Goal: Check status: Check status

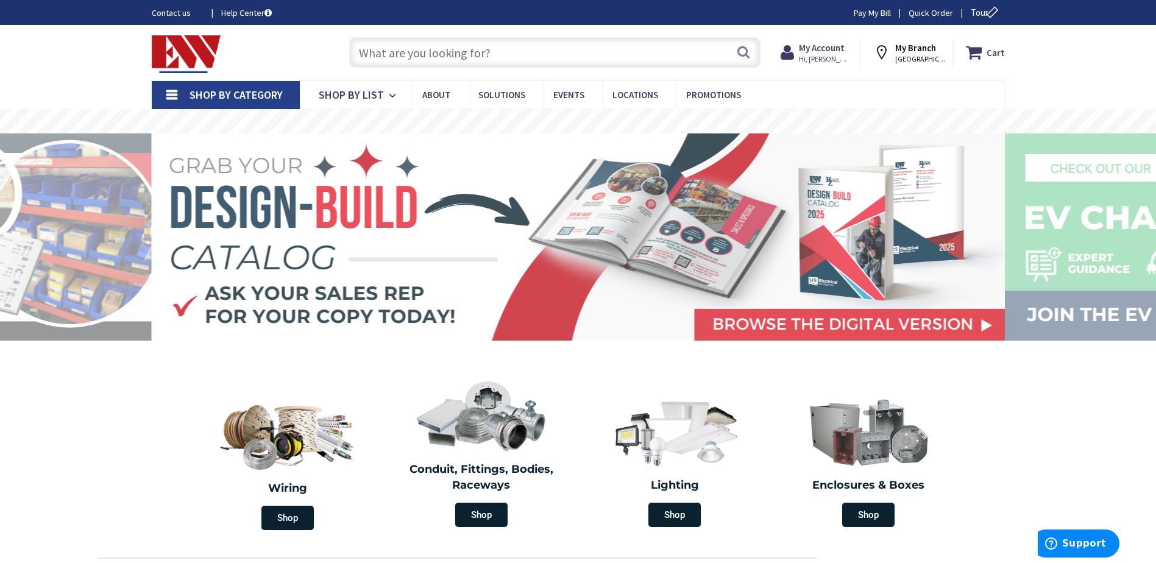
click at [349, 56] on div "Search" at bounding box center [551, 51] width 417 height 39
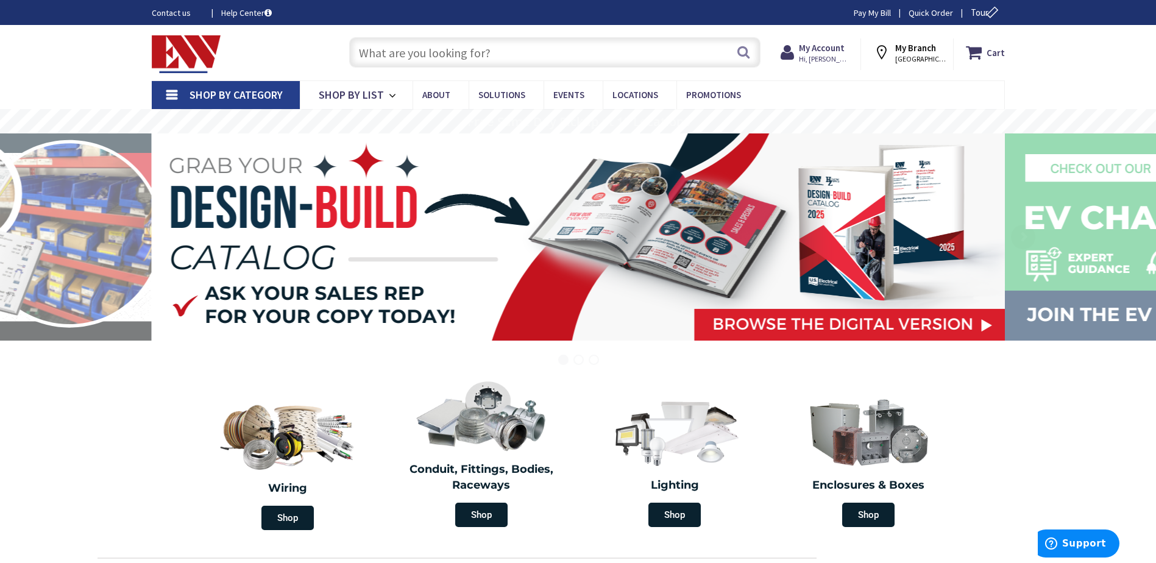
click at [357, 55] on input "text" at bounding box center [554, 52] width 411 height 30
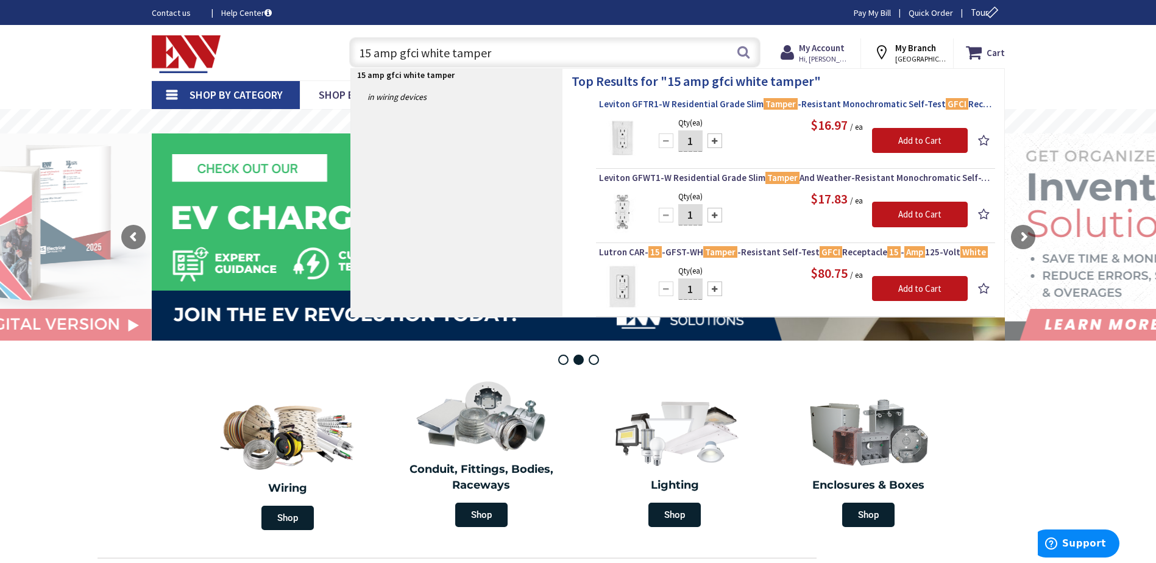
type input "15 amp gfci white tamper"
click at [701, 111] on link "Leviton GFTR1-W Residential Grade Slim Tamper -Resistant Monochromatic Self-Tes…" at bounding box center [795, 105] width 393 height 15
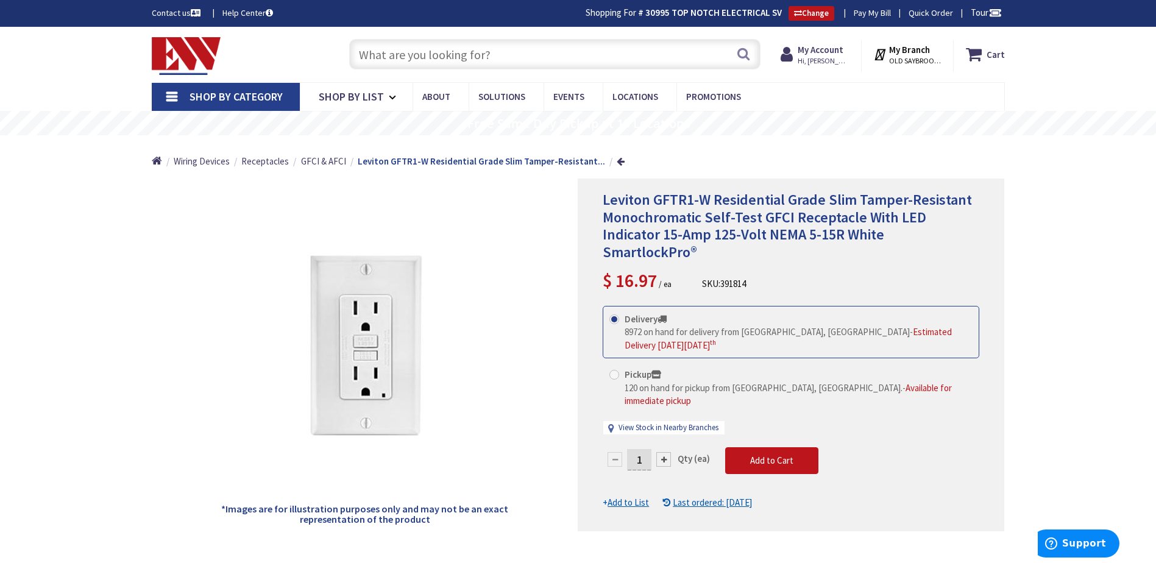
click at [456, 67] on input "text" at bounding box center [554, 54] width 411 height 30
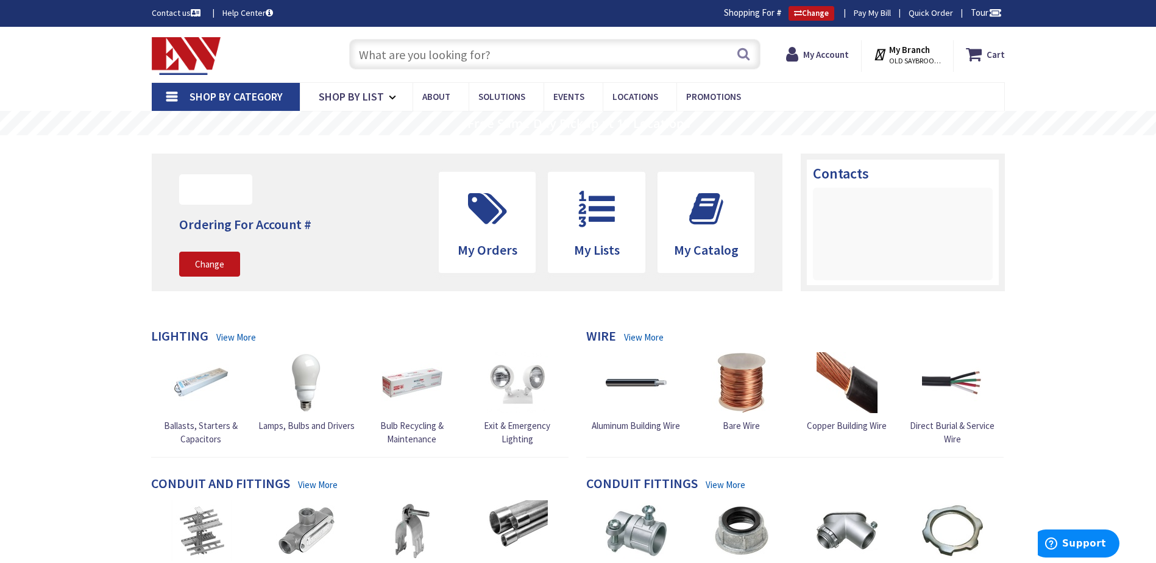
click at [438, 54] on input "text" at bounding box center [554, 54] width 411 height 30
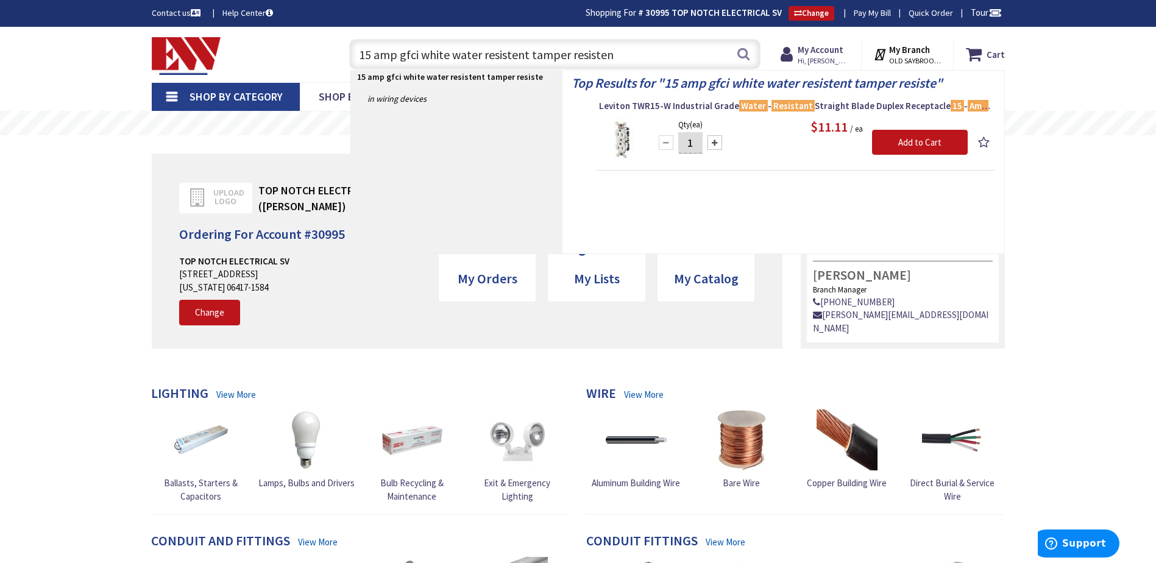
type input "15 amp gfci white water resistent tamper resistent"
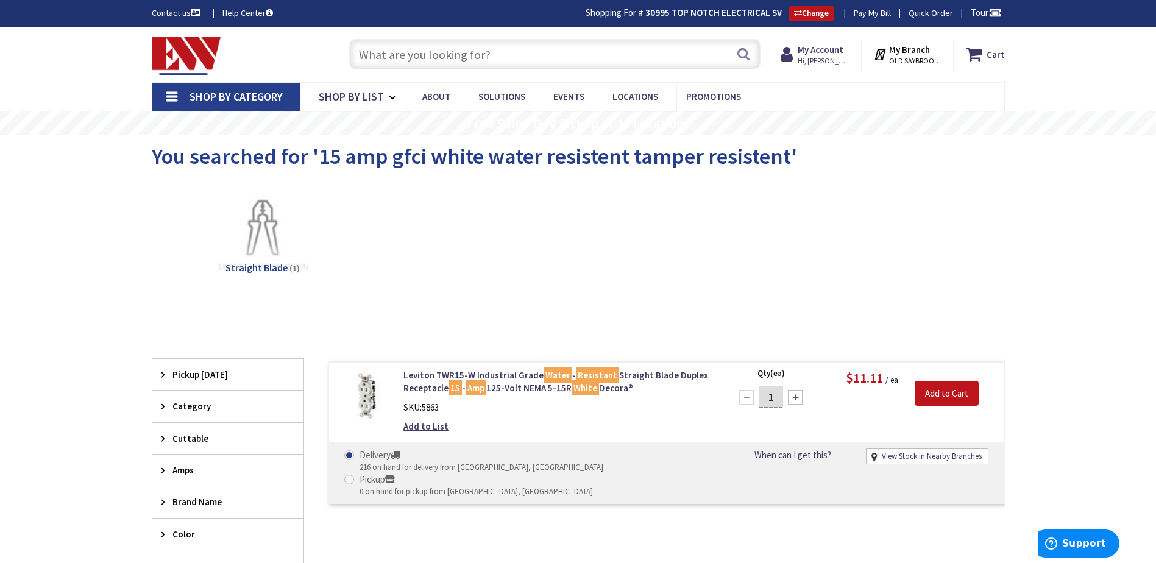
click at [394, 57] on input "text" at bounding box center [554, 54] width 411 height 30
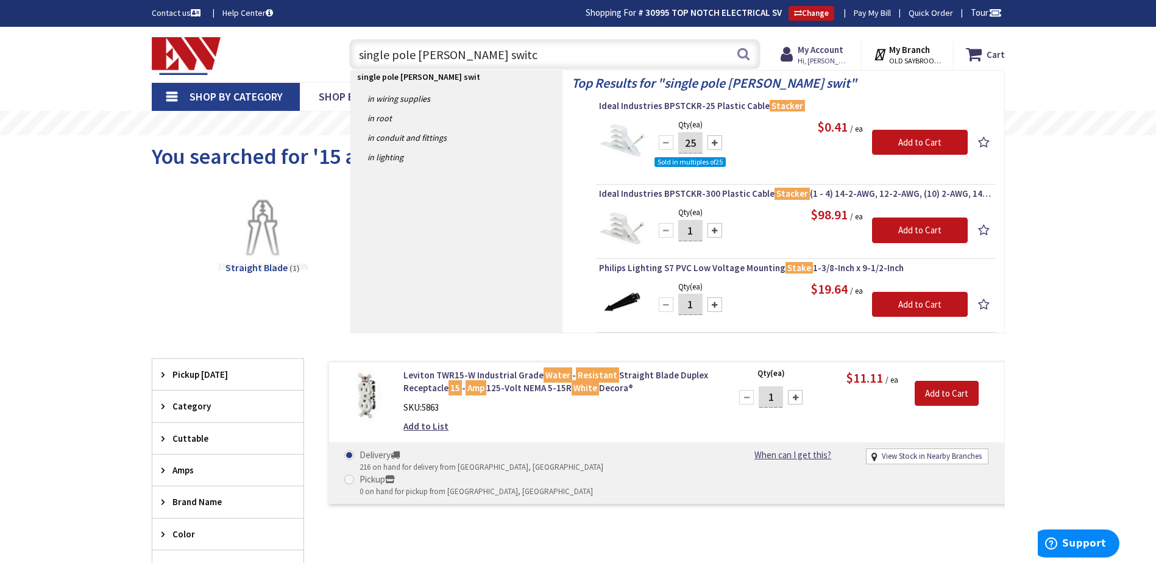
type input "single pole staker switch"
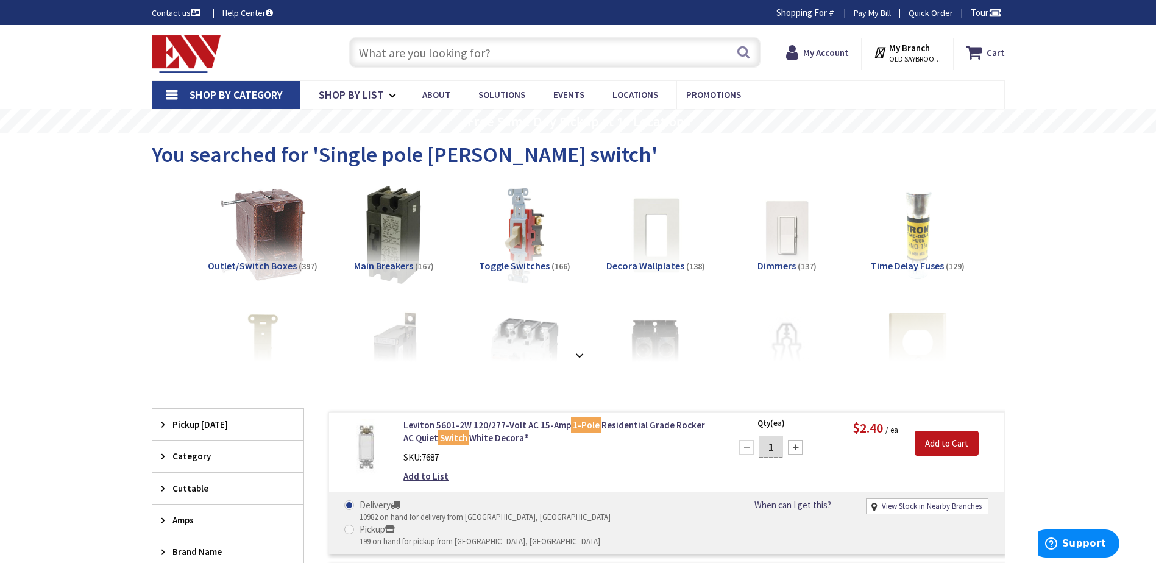
click at [499, 52] on input "text" at bounding box center [554, 52] width 411 height 30
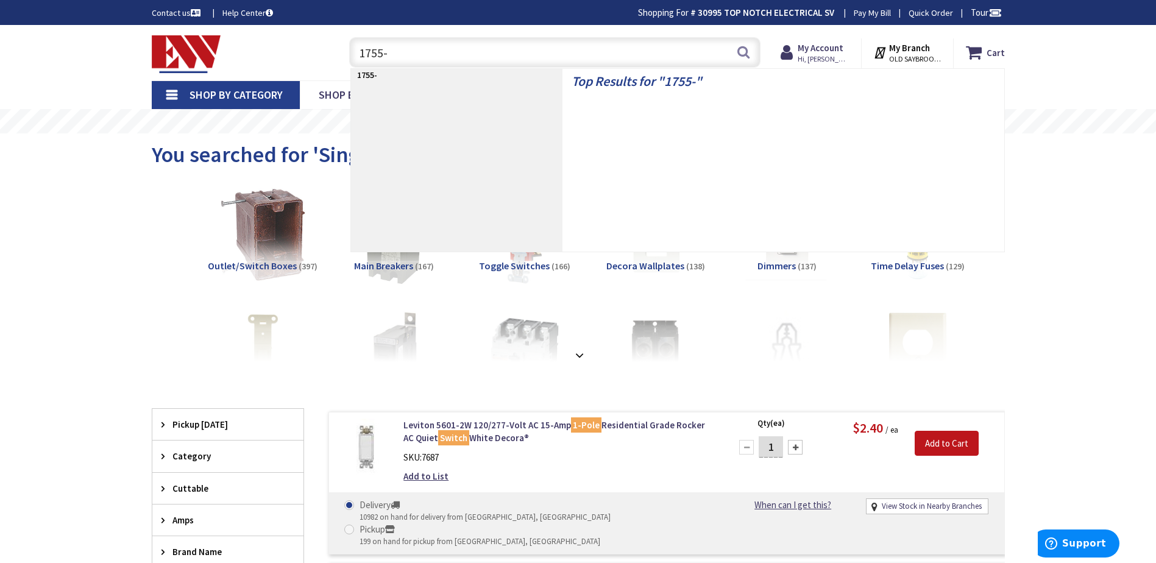
type input "1755-w"
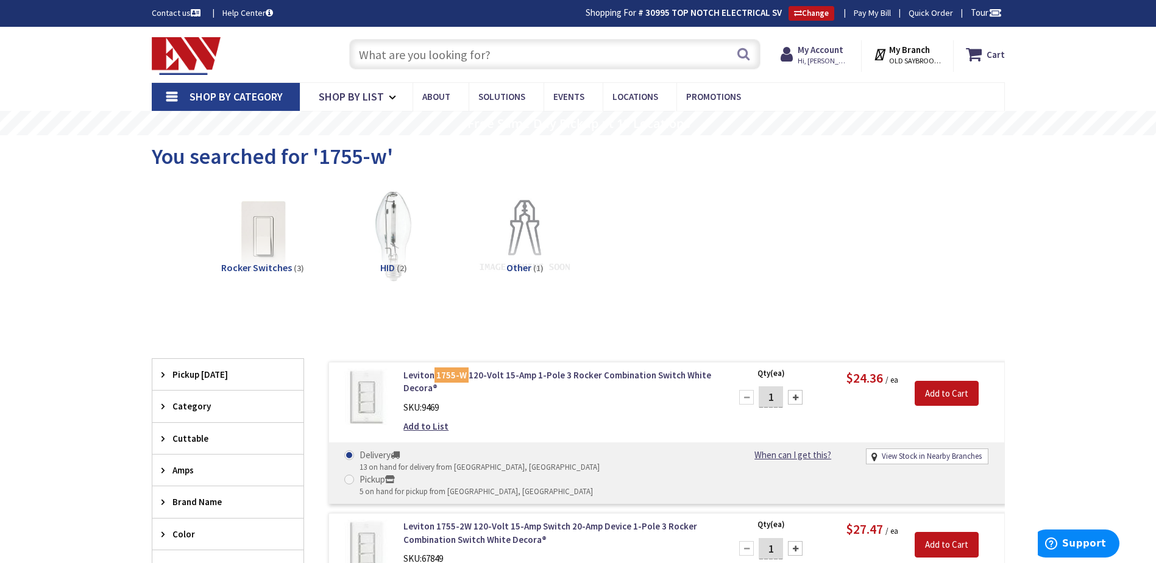
click at [417, 57] on input "text" at bounding box center [554, 54] width 411 height 30
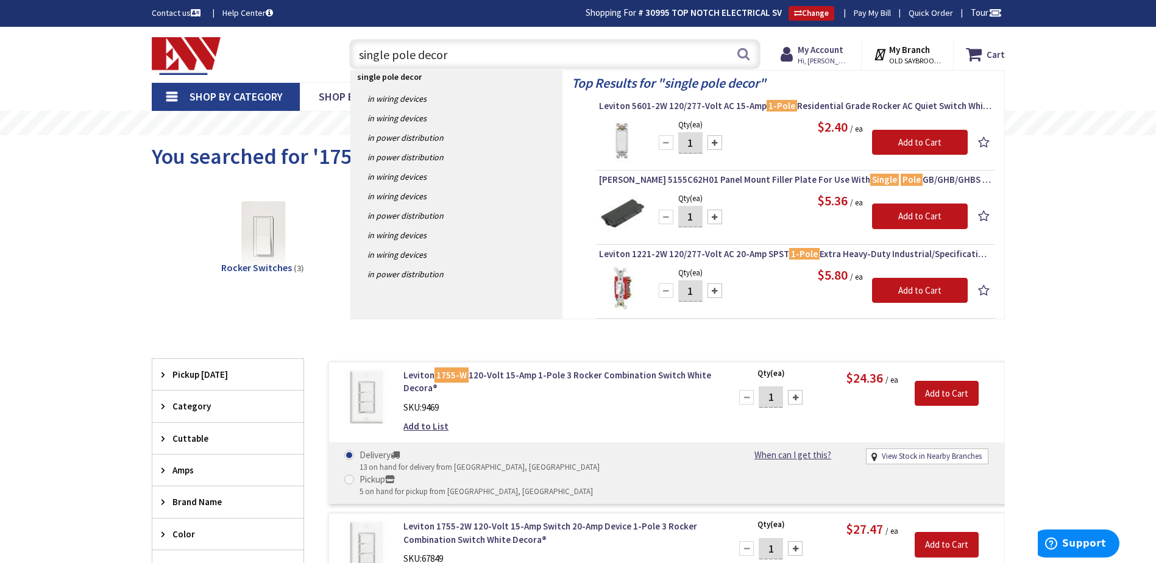
type input "single pole decora"
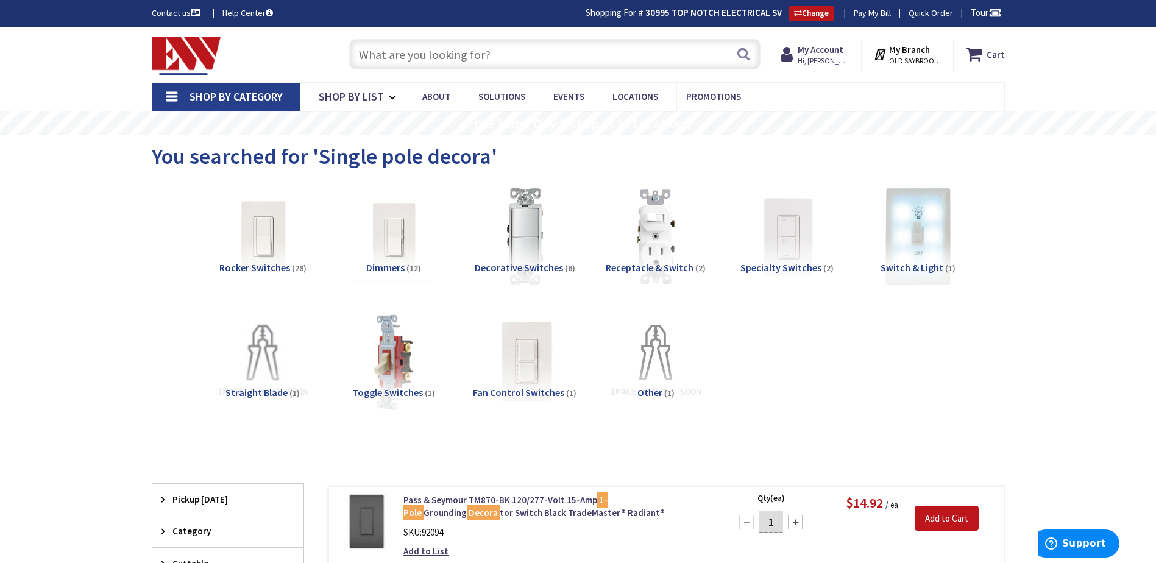
click at [385, 46] on input "text" at bounding box center [554, 54] width 411 height 30
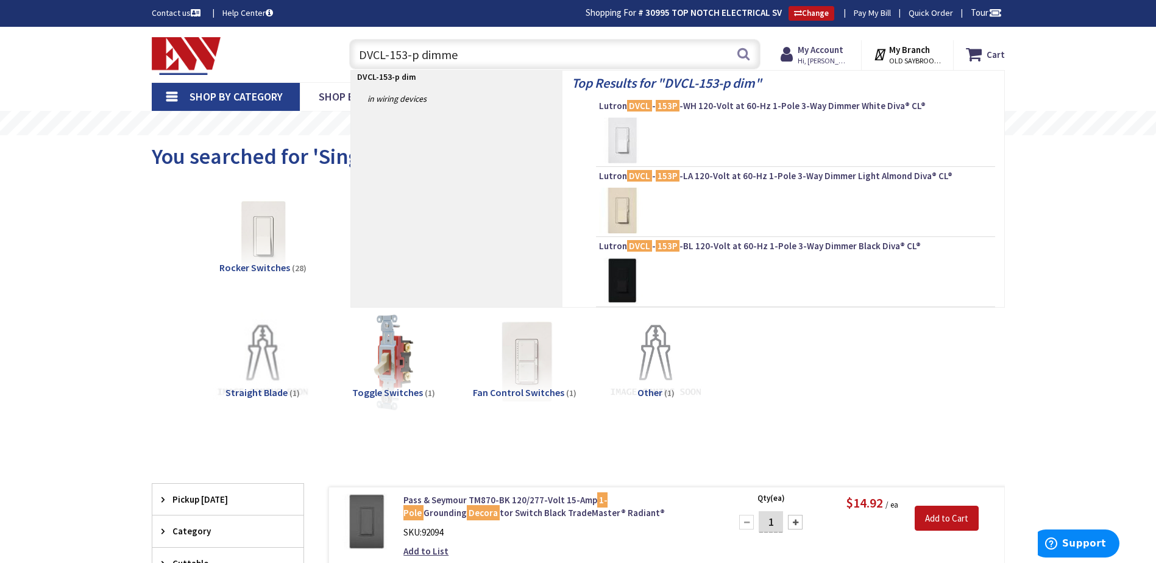
type input "DVCL-153-p dimmer"
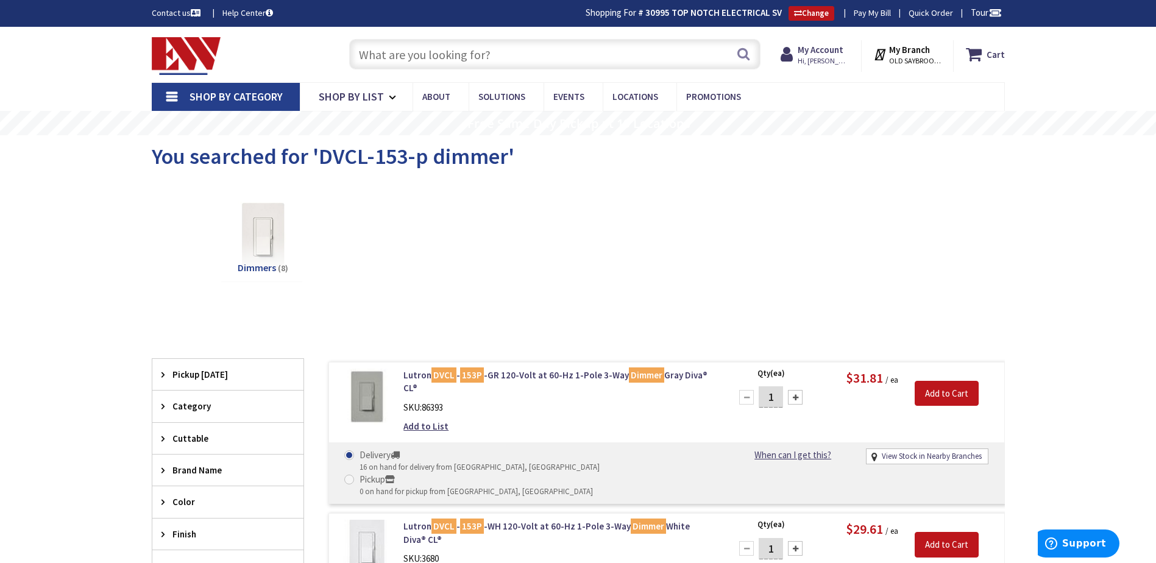
click at [416, 44] on input "text" at bounding box center [554, 54] width 411 height 30
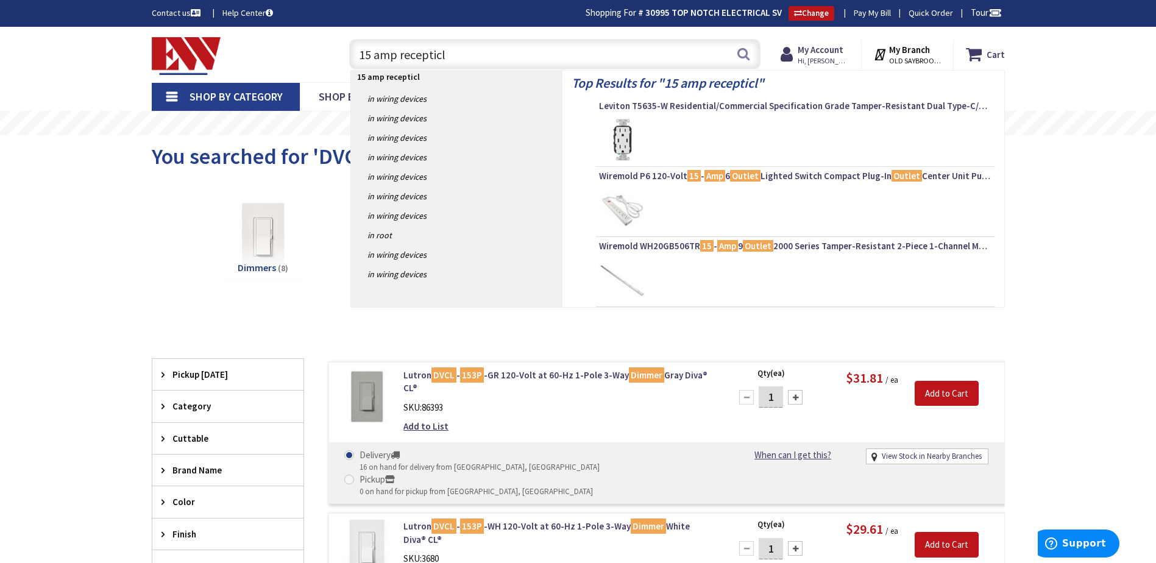
type input "15 amp recepticle"
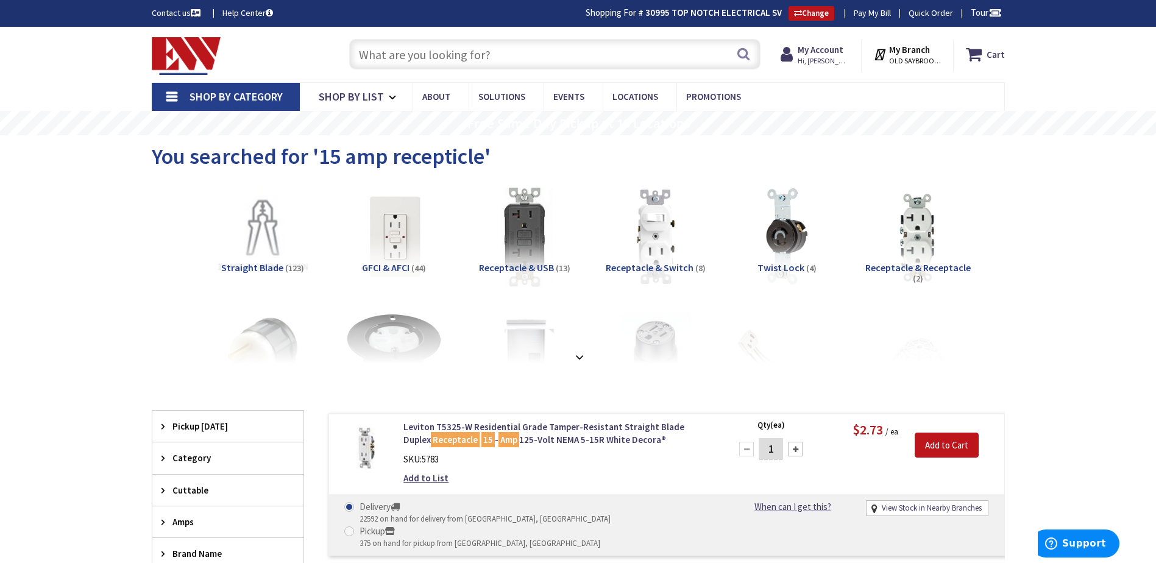
click at [410, 46] on input "text" at bounding box center [554, 54] width 411 height 30
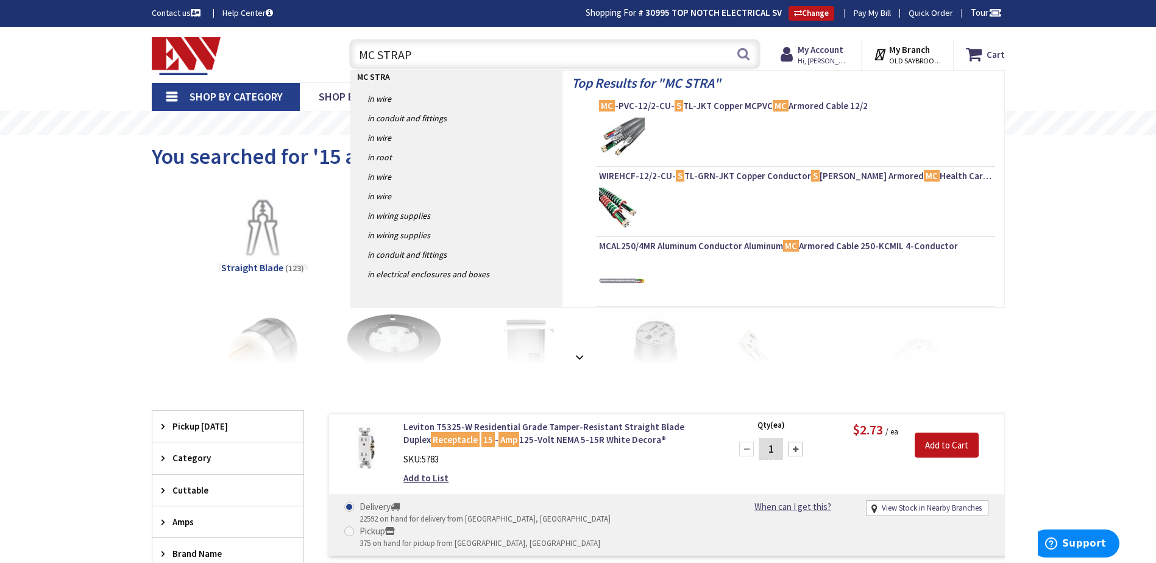
type input "MC STRAPS"
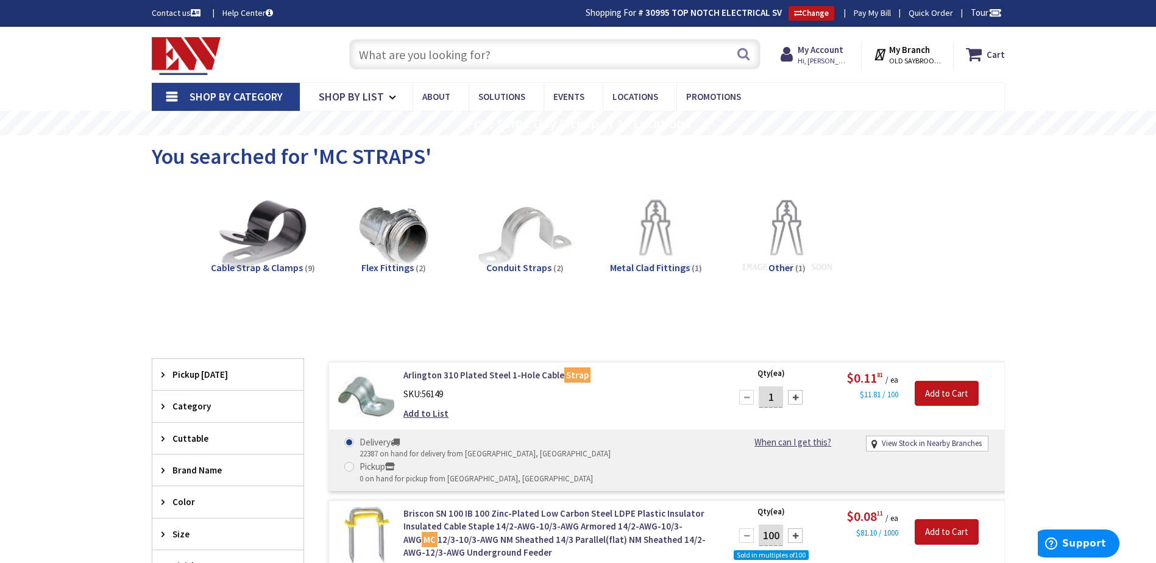
click at [391, 51] on input "text" at bounding box center [554, 54] width 411 height 30
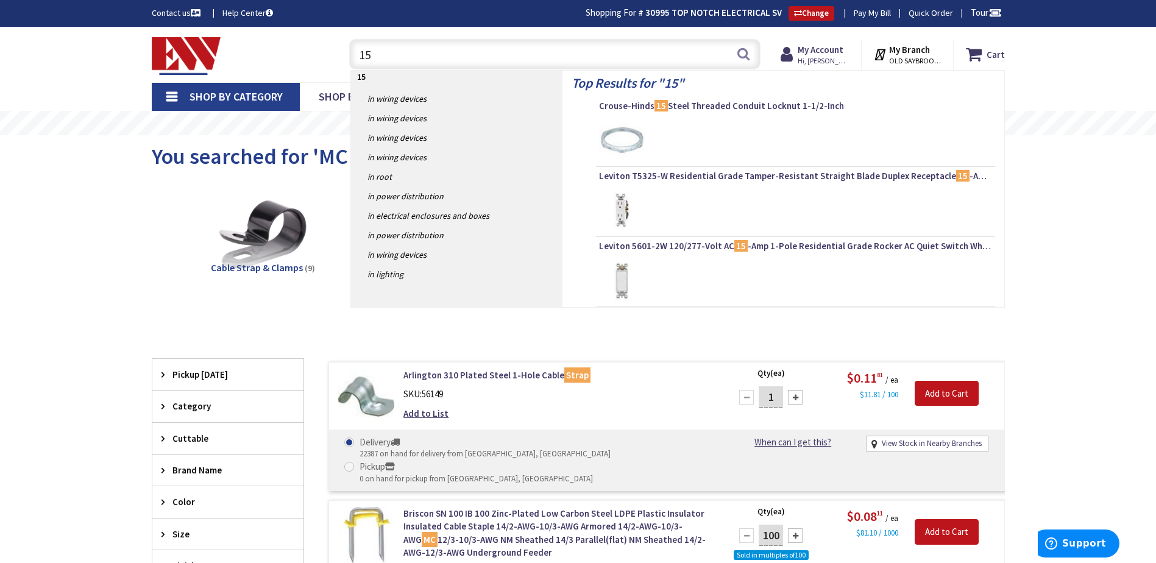
type input "1"
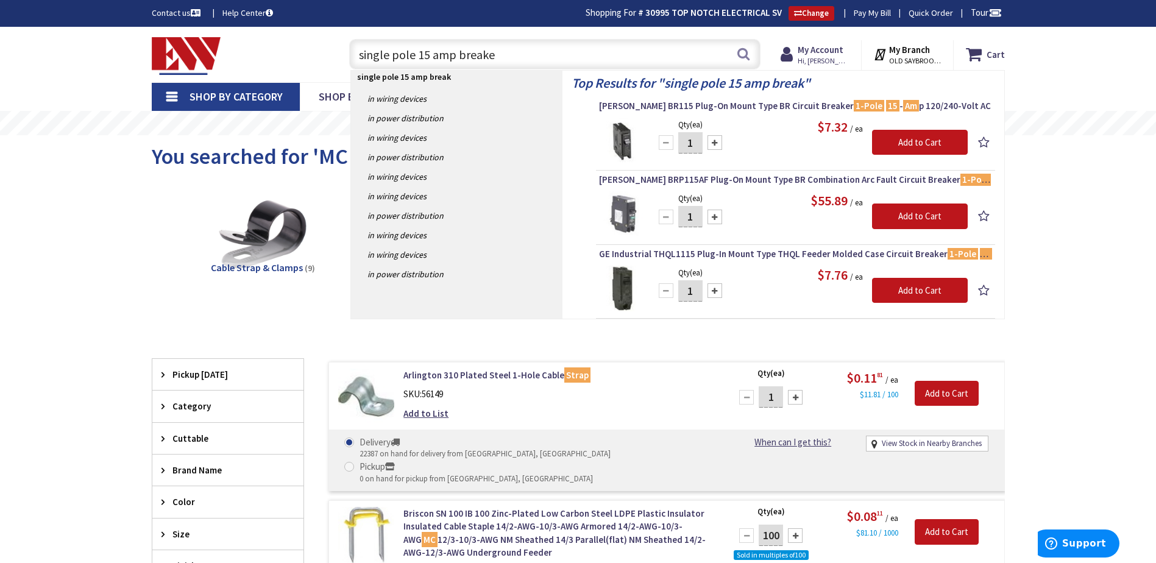
type input "single pole 15 amp breaker"
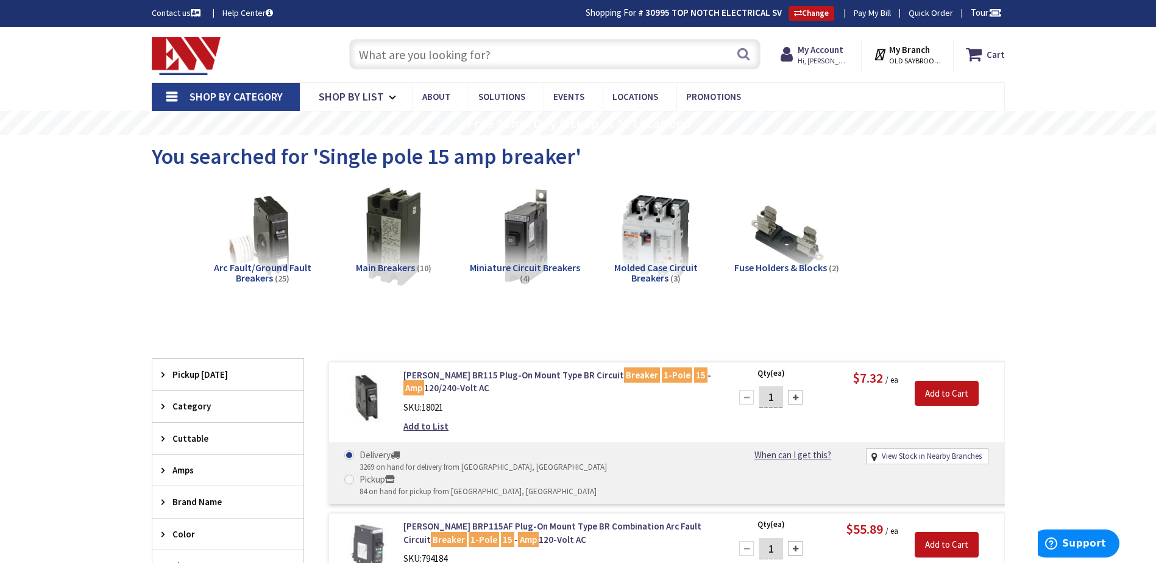
click at [425, 57] on input "text" at bounding box center [554, 54] width 411 height 30
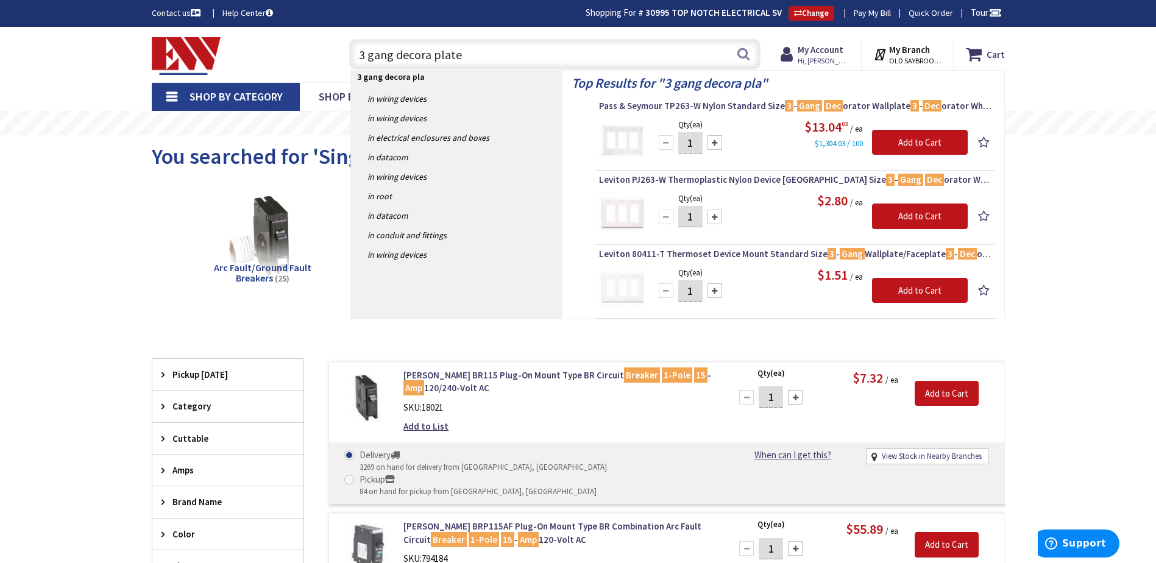
type input "3 gang decora plates"
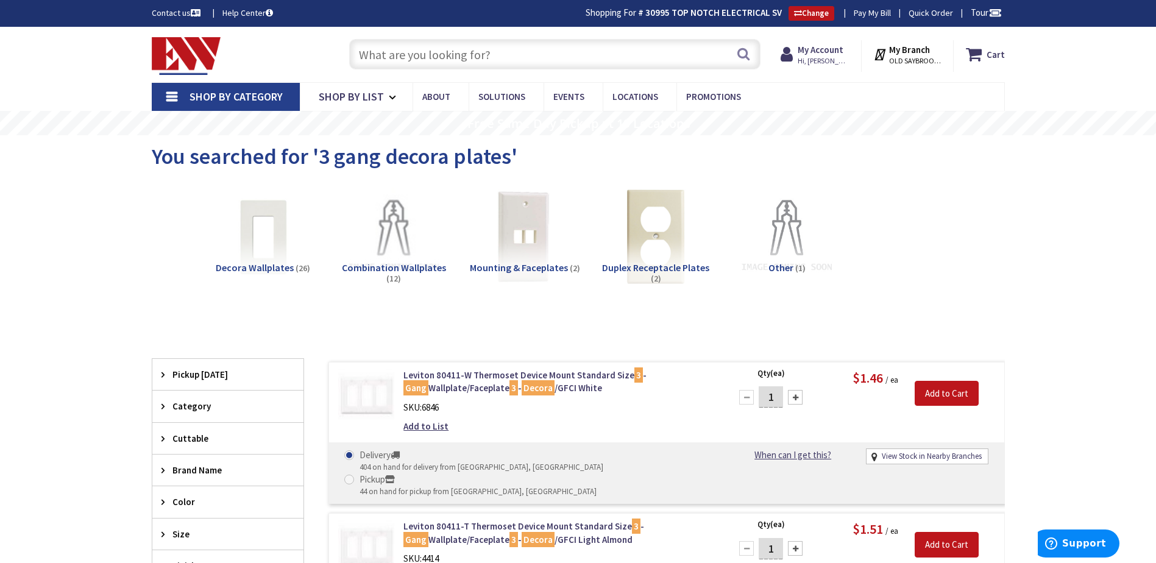
click at [394, 60] on input "text" at bounding box center [554, 54] width 411 height 30
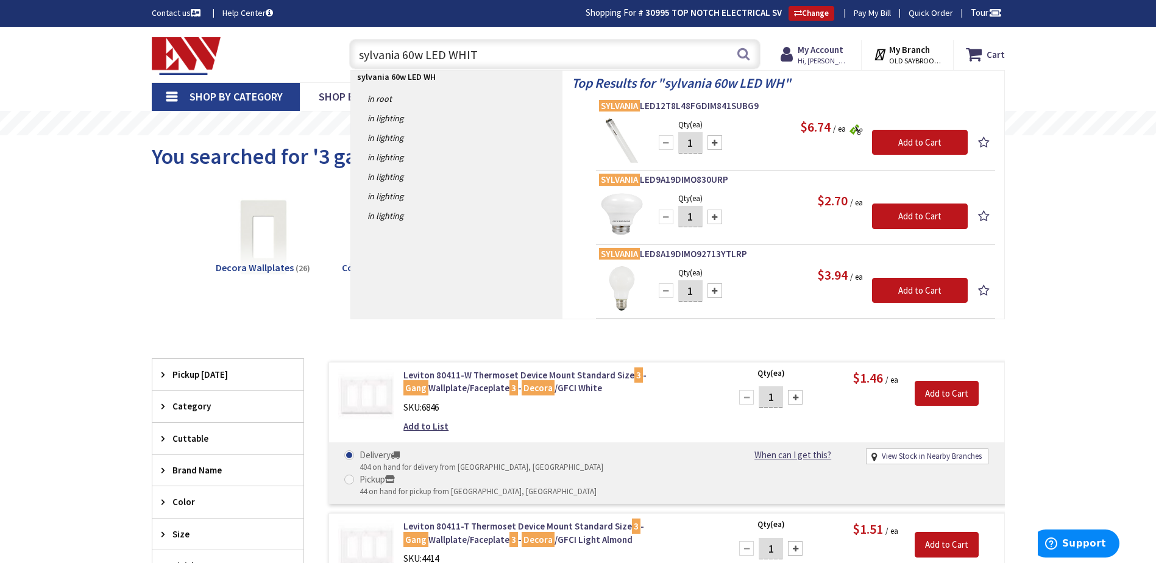
type input "sylvania 60w LED WHITE"
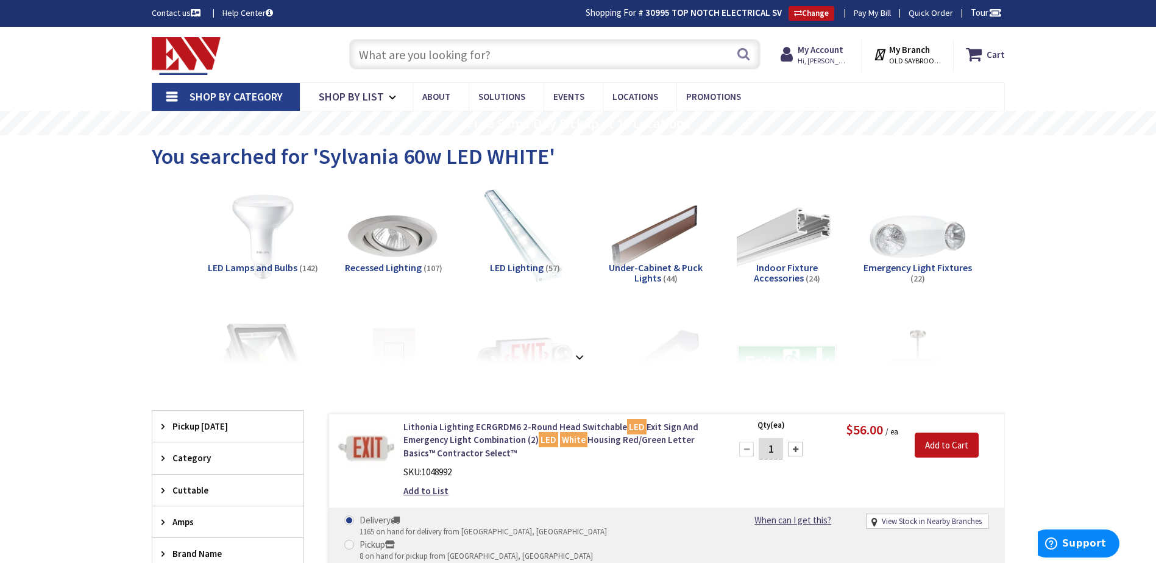
click at [261, 225] on img at bounding box center [262, 237] width 110 height 110
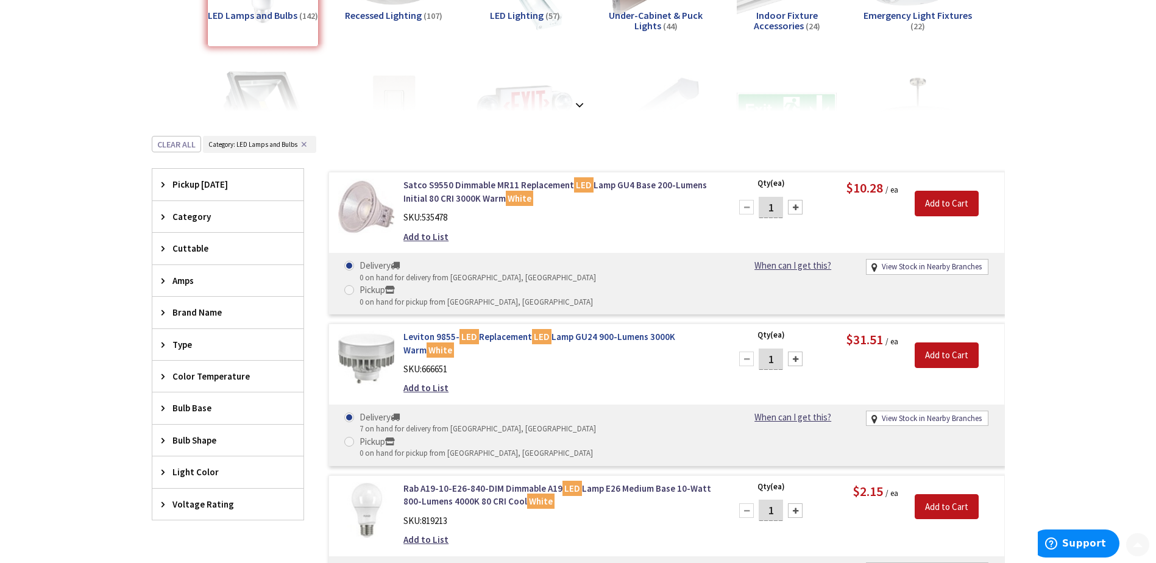
scroll to position [327, 0]
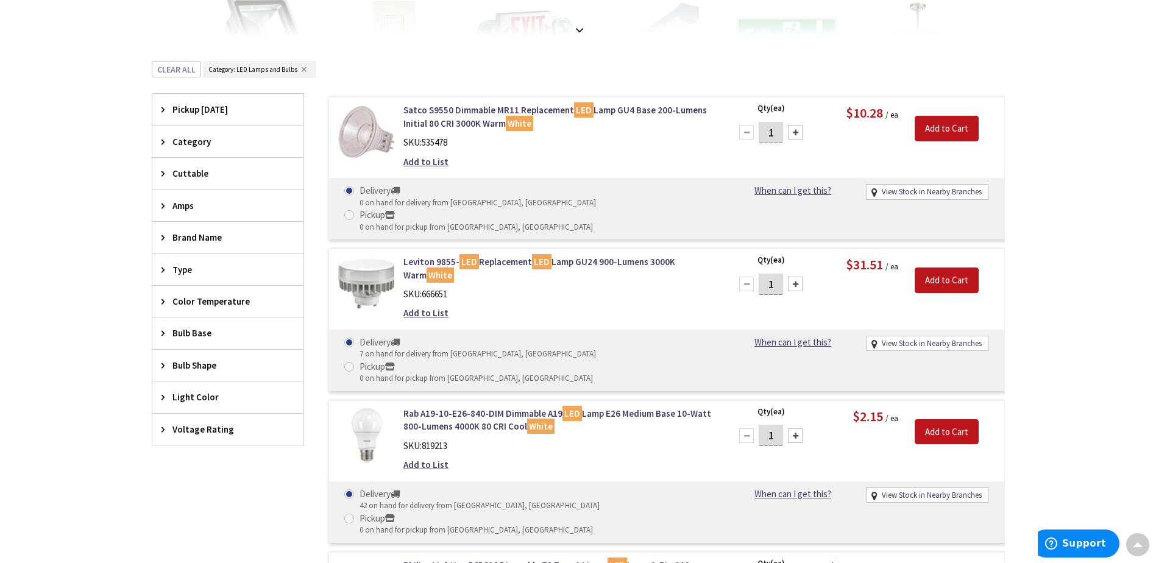
click at [189, 231] on span "Brand Name" at bounding box center [221, 237] width 99 height 13
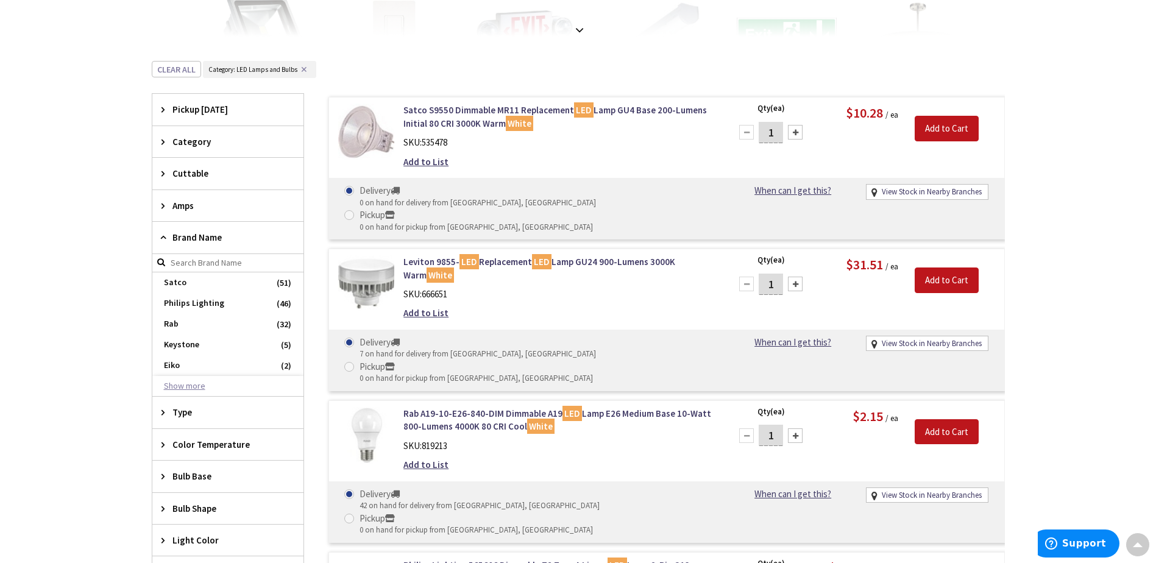
click at [193, 386] on button "Show more" at bounding box center [227, 386] width 151 height 21
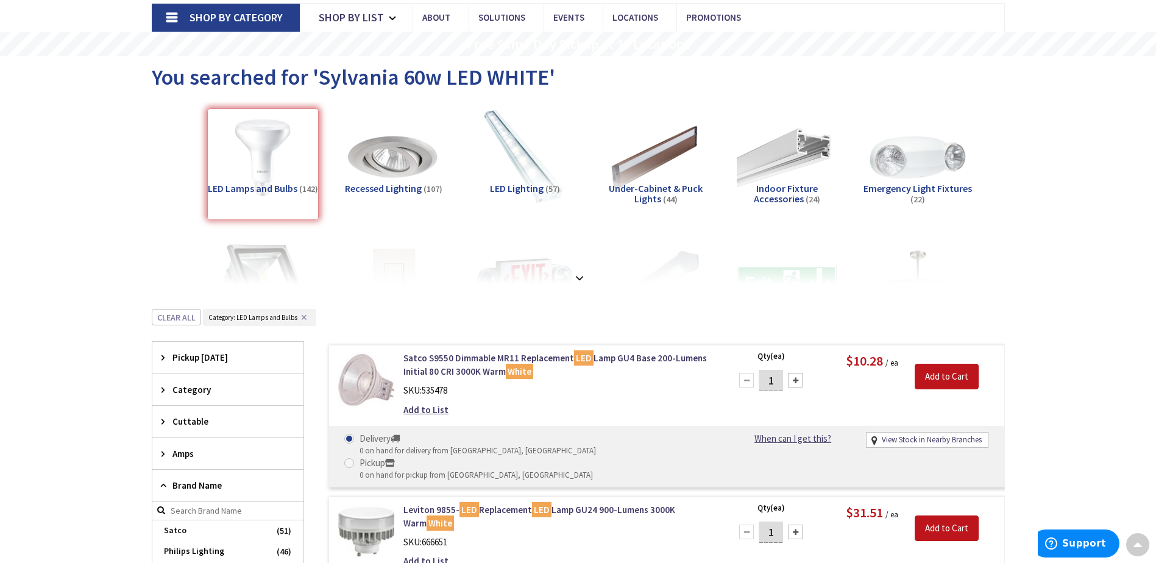
scroll to position [0, 0]
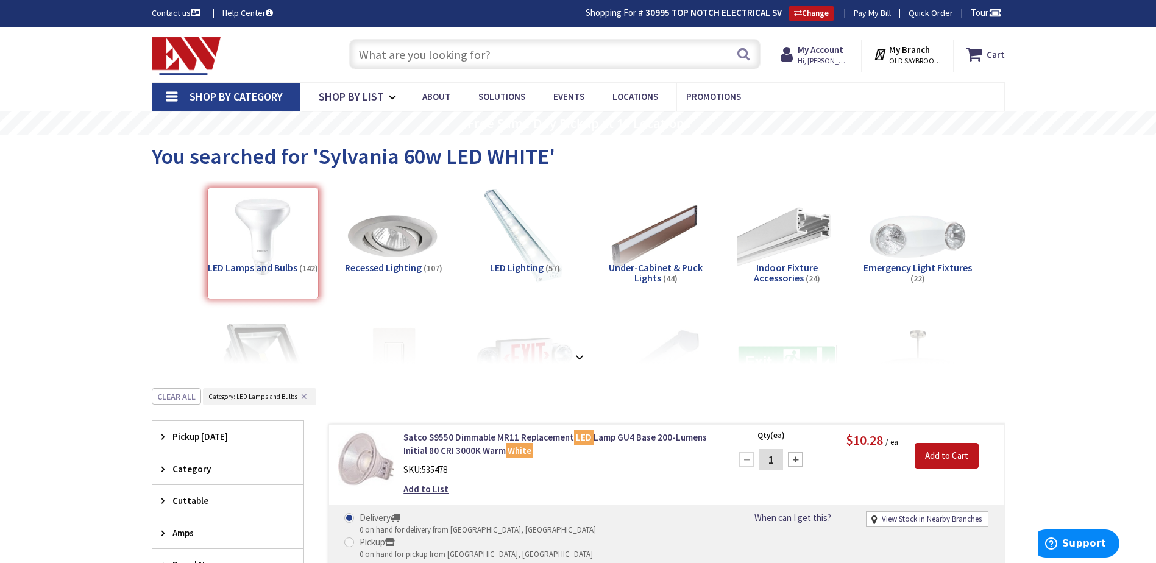
click at [418, 60] on input "text" at bounding box center [554, 54] width 411 height 30
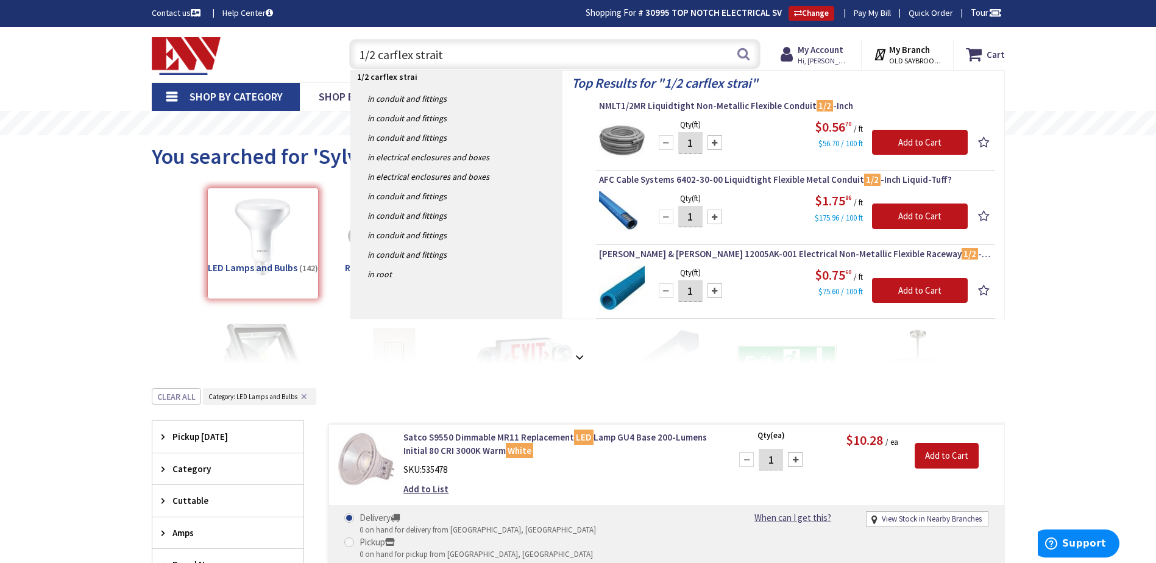
type input "1/2 carflex straits"
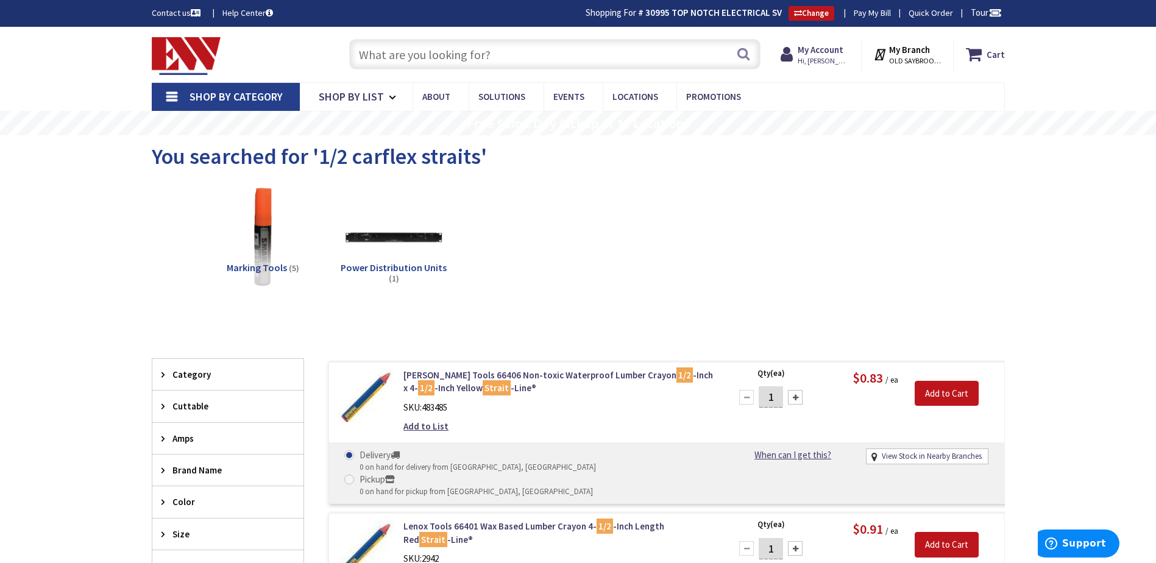
click at [393, 268] on span "Power Distribution Units" at bounding box center [394, 267] width 106 height 12
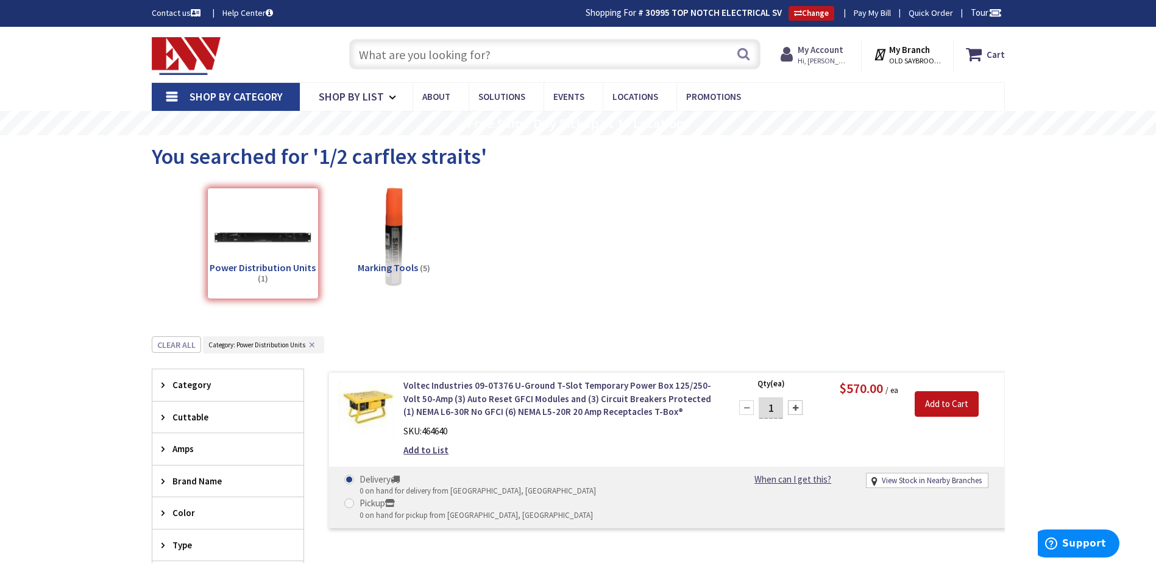
click at [814, 54] on strong "My Account" at bounding box center [821, 50] width 46 height 12
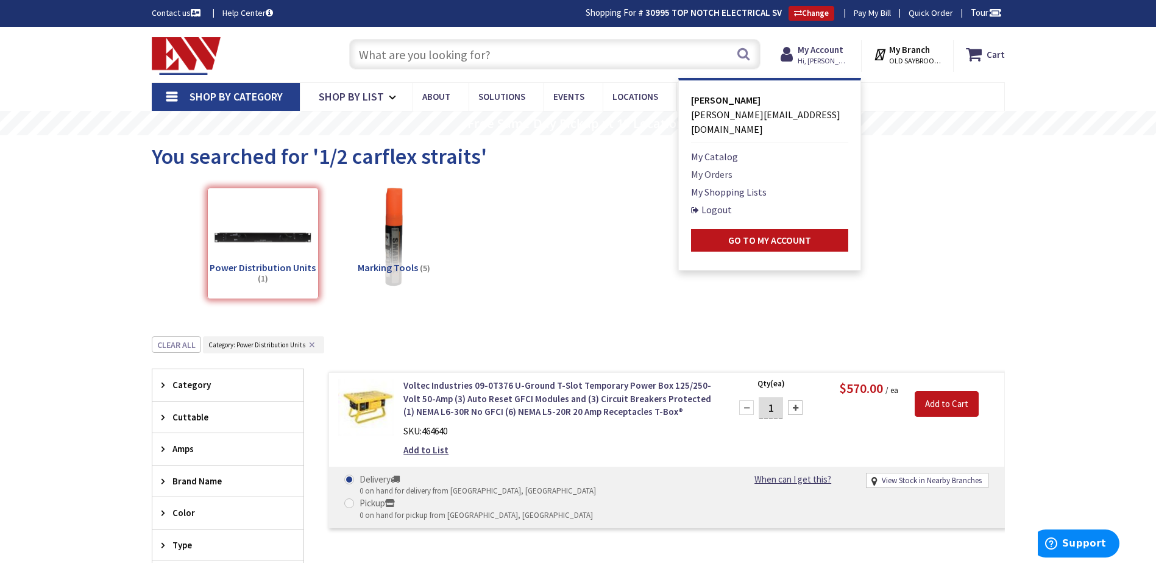
click at [724, 167] on link "My Orders" at bounding box center [711, 174] width 41 height 15
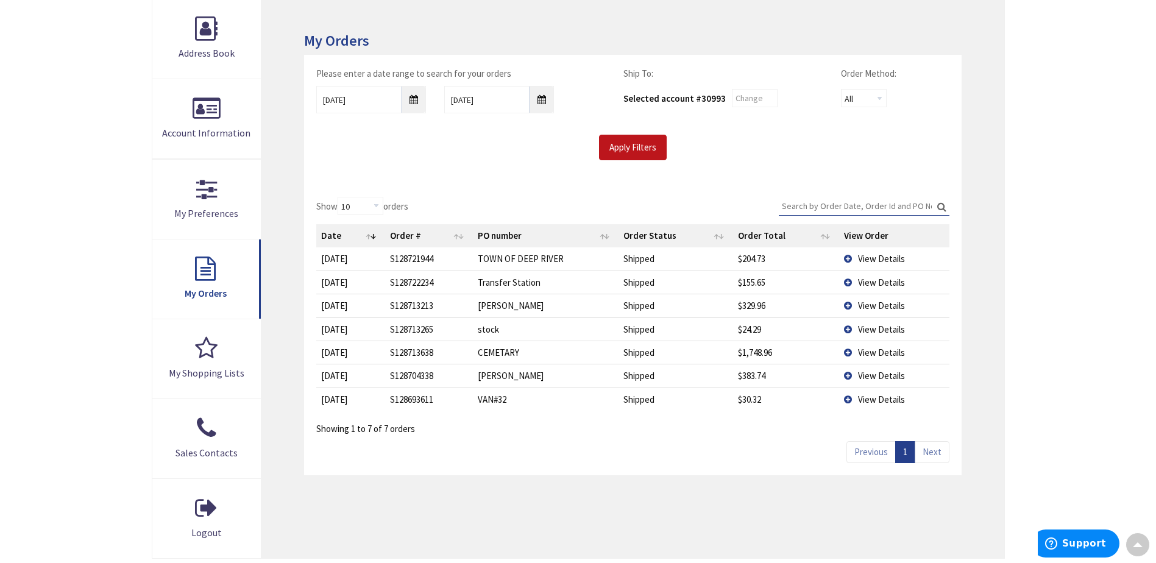
scroll to position [185, 0]
click at [861, 350] on span "View Details" at bounding box center [881, 351] width 47 height 12
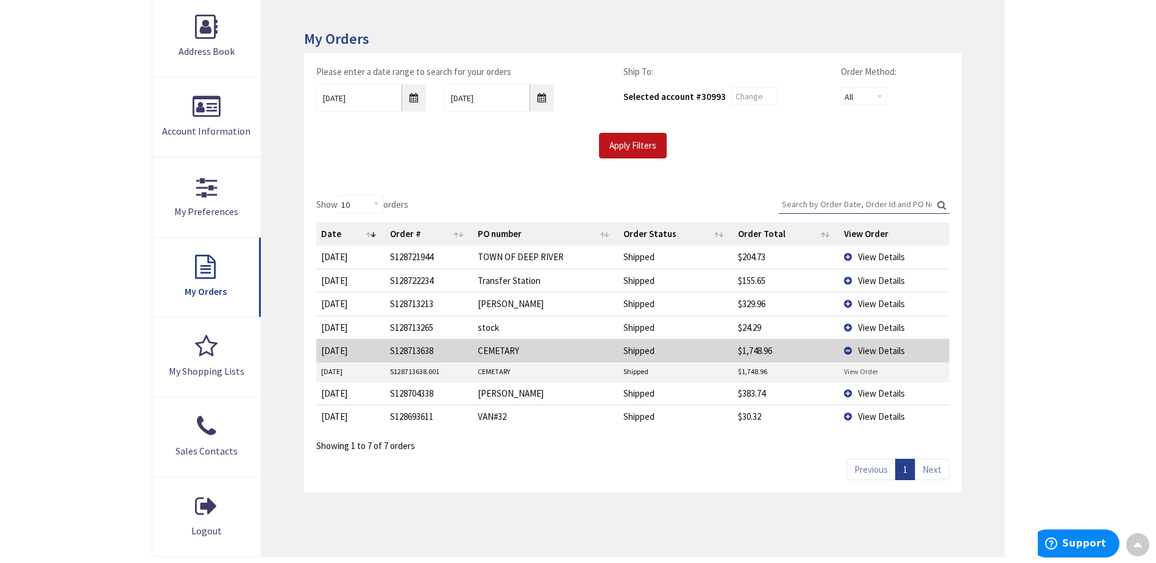
click at [857, 369] on link "View Order" at bounding box center [861, 371] width 34 height 10
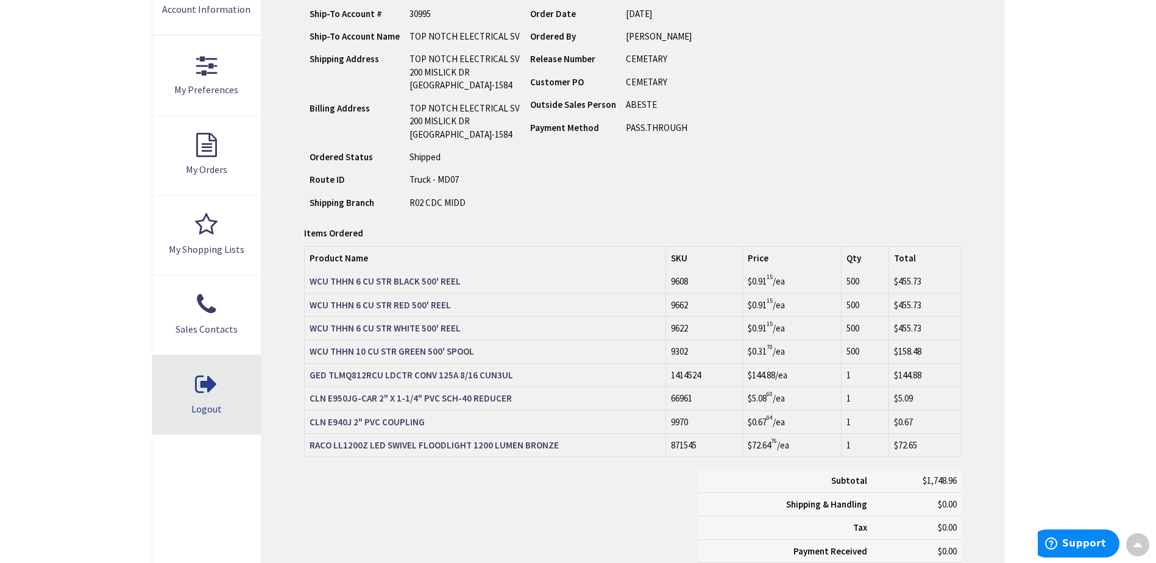
scroll to position [307, 0]
click at [457, 377] on strong "GED TLMQ812RCU LDCTR CONV 125A 8/16 CUN3UL" at bounding box center [412, 375] width 204 height 12
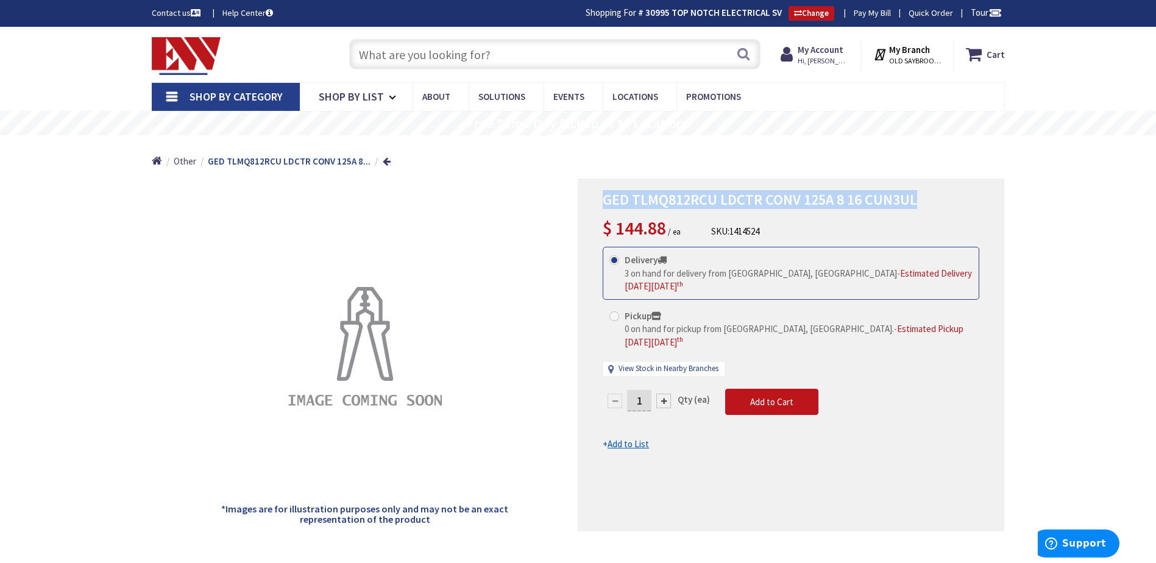
drag, startPoint x: 925, startPoint y: 199, endPoint x: 601, endPoint y: 187, distance: 323.8
click at [601, 187] on div "GED TLMQ812RCU LDCTR CONV 125A 8 16 CUN3UL $ 144.88 / ea SKU: 1414524 This prod…" at bounding box center [791, 355] width 427 height 353
drag, startPoint x: 601, startPoint y: 187, endPoint x: 619, endPoint y: 194, distance: 19.5
copy span "GED TLMQ812RCU LDCTR CONV 125A 8 16 CUN3UL"
